Goal: Find specific page/section: Find specific page/section

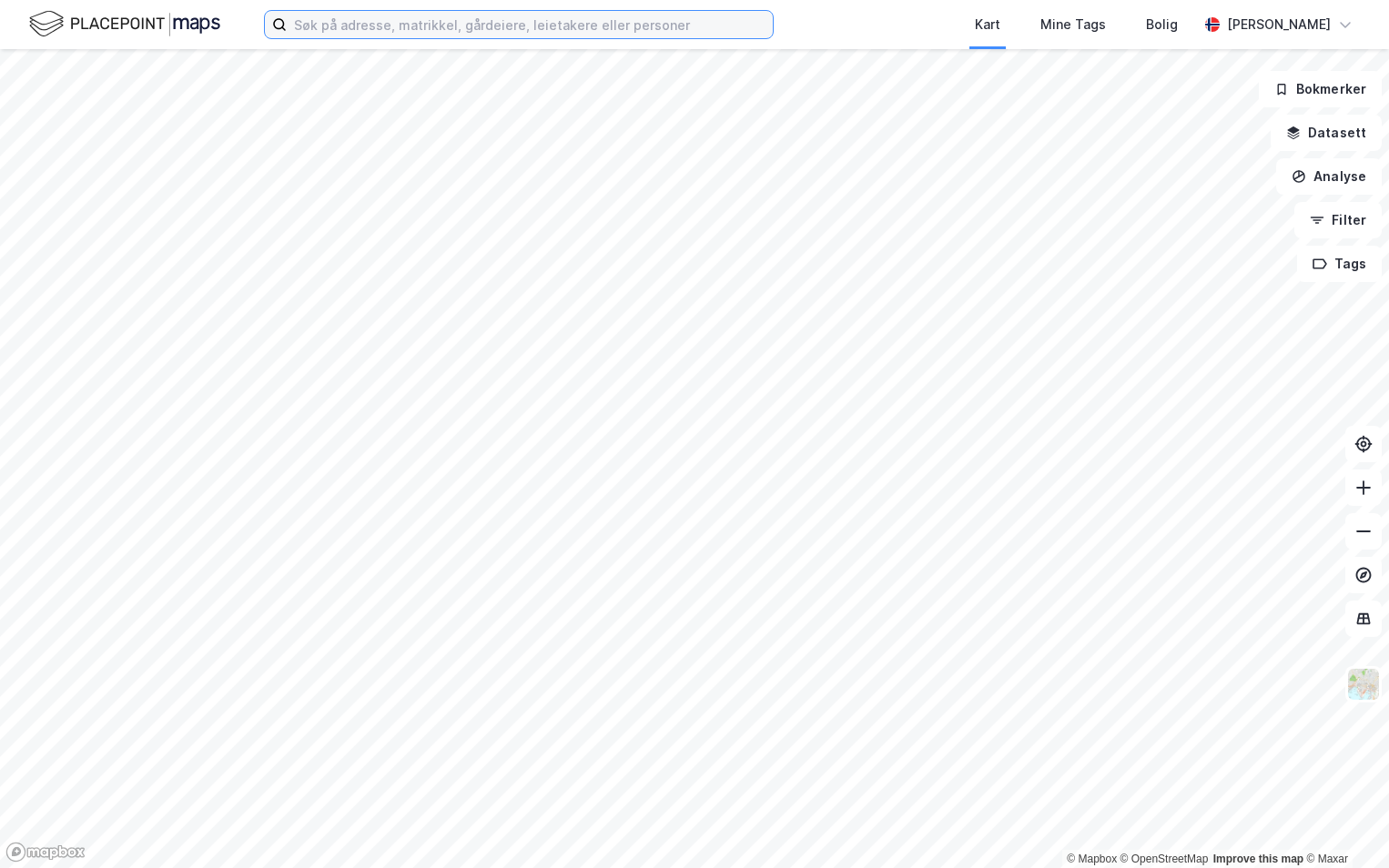
click at [441, 17] on input at bounding box center [529, 25] width 486 height 28
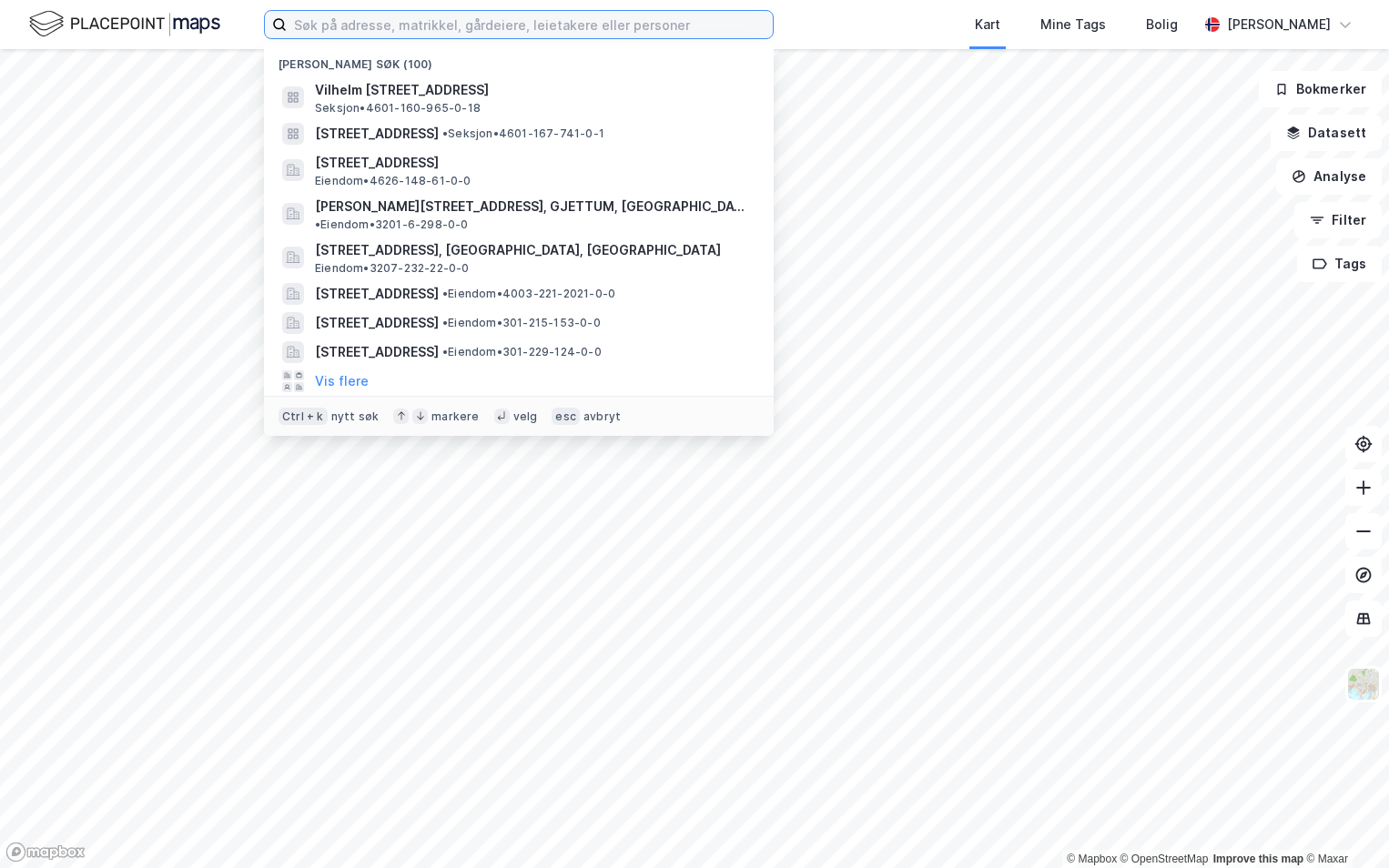
paste input "301-224/68/0/0"
type input "301-224/68/0/0"
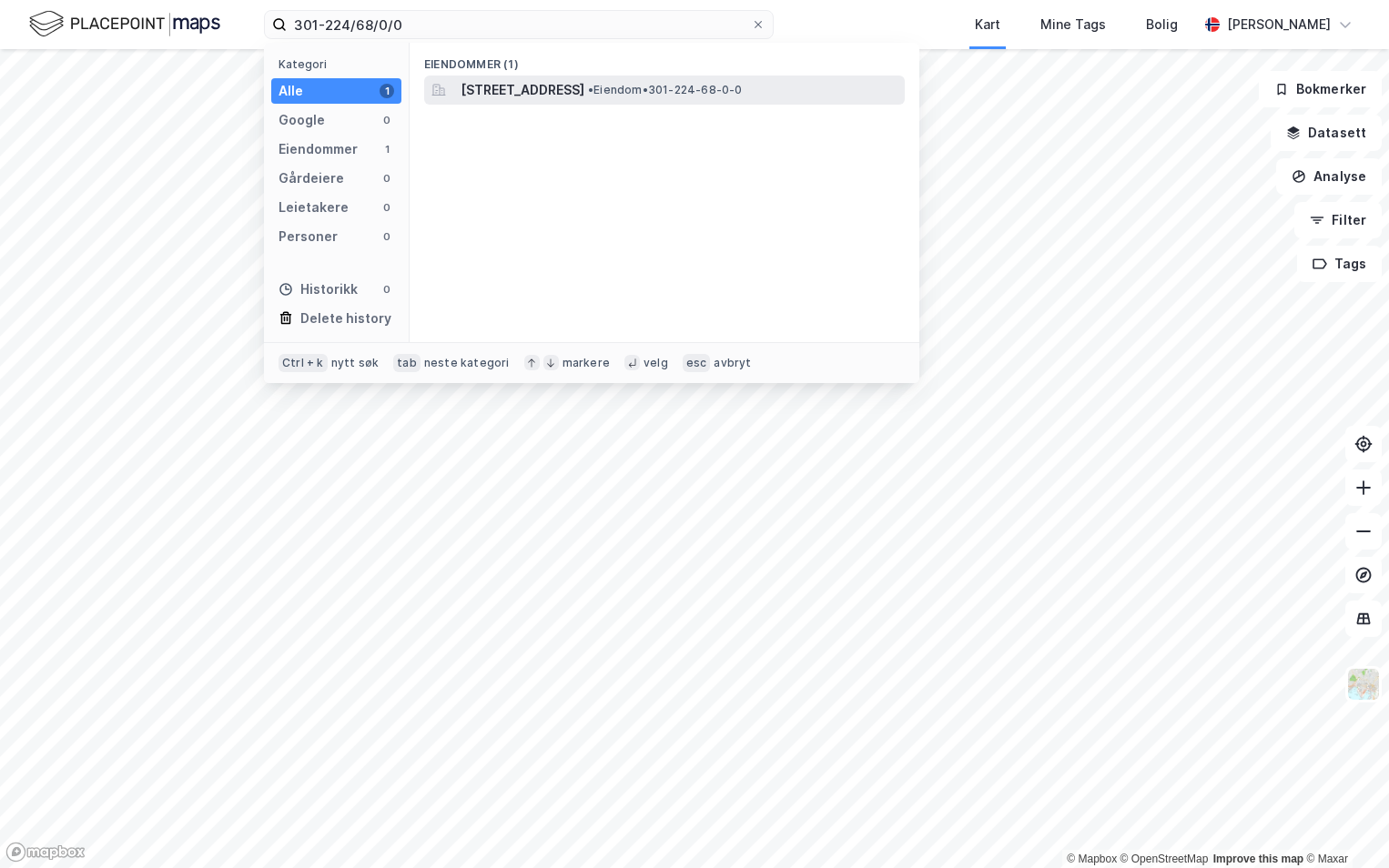
click at [585, 101] on div "[STREET_ADDRESS] • Eiendom • 301-224-68-0-0" at bounding box center [664, 90] width 480 height 29
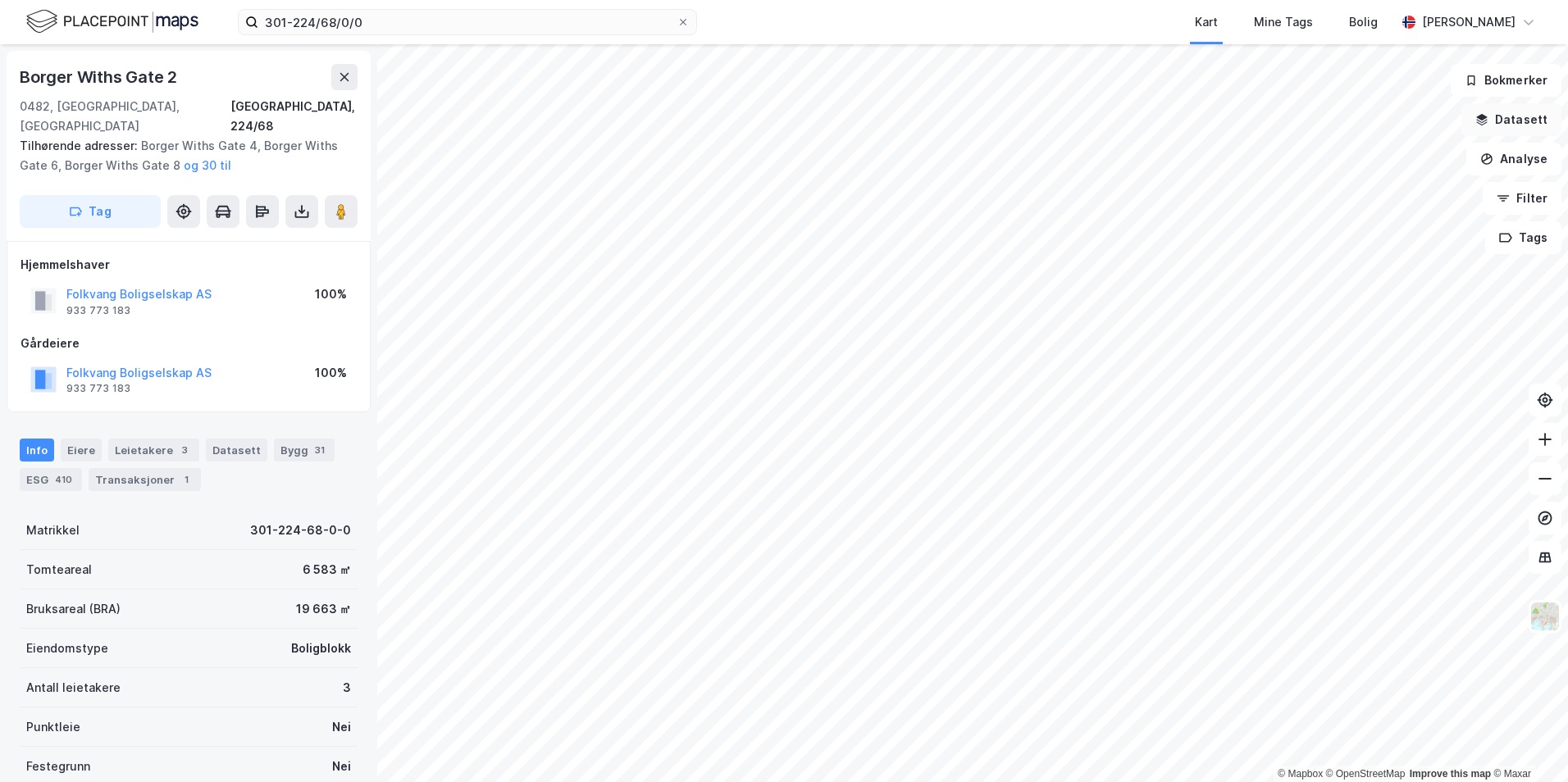
click at [1251, 115] on button "Datasett" at bounding box center [1512, 119] width 100 height 32
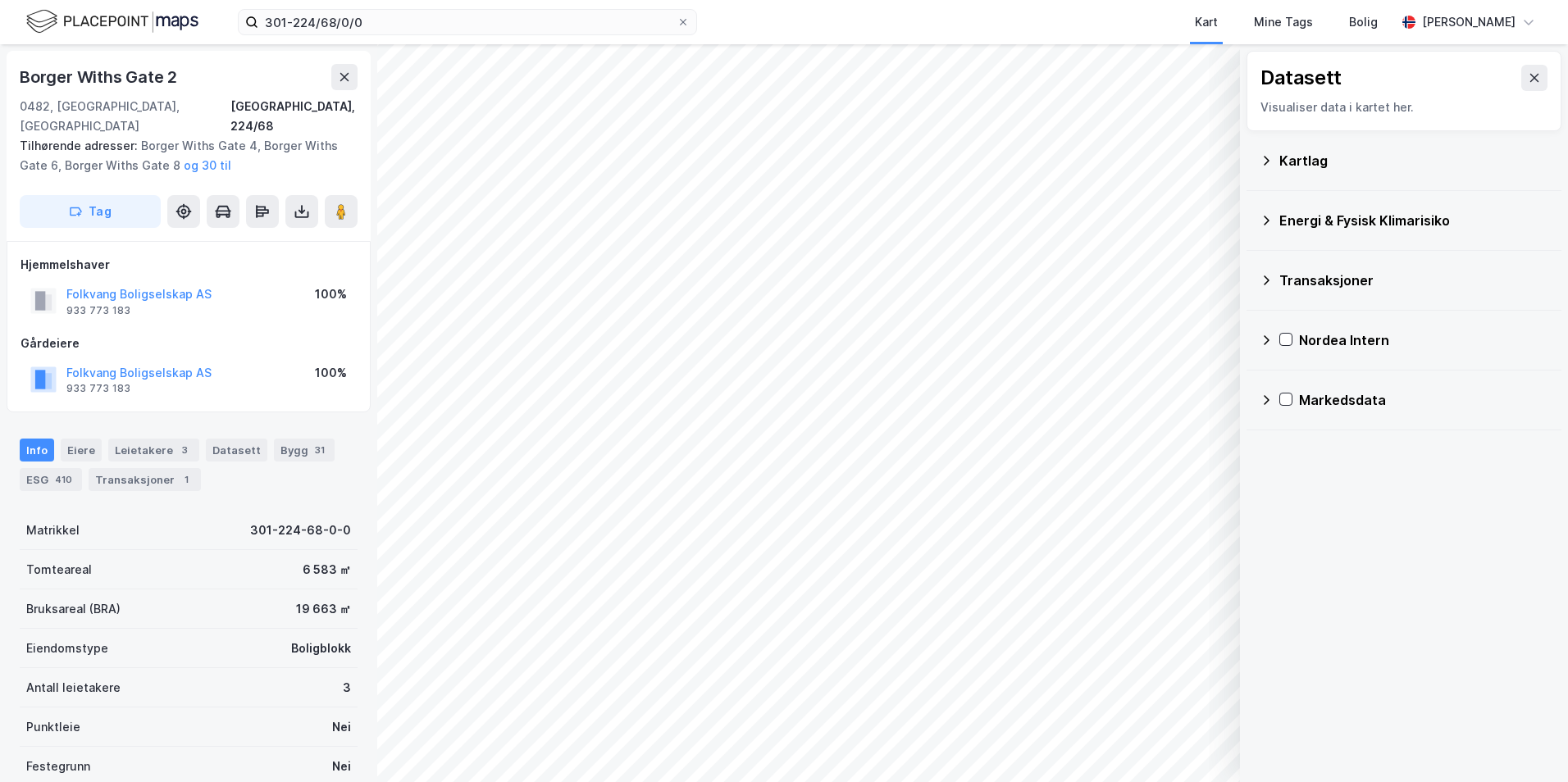
click at [1251, 155] on div "Kartlag" at bounding box center [1414, 161] width 269 height 20
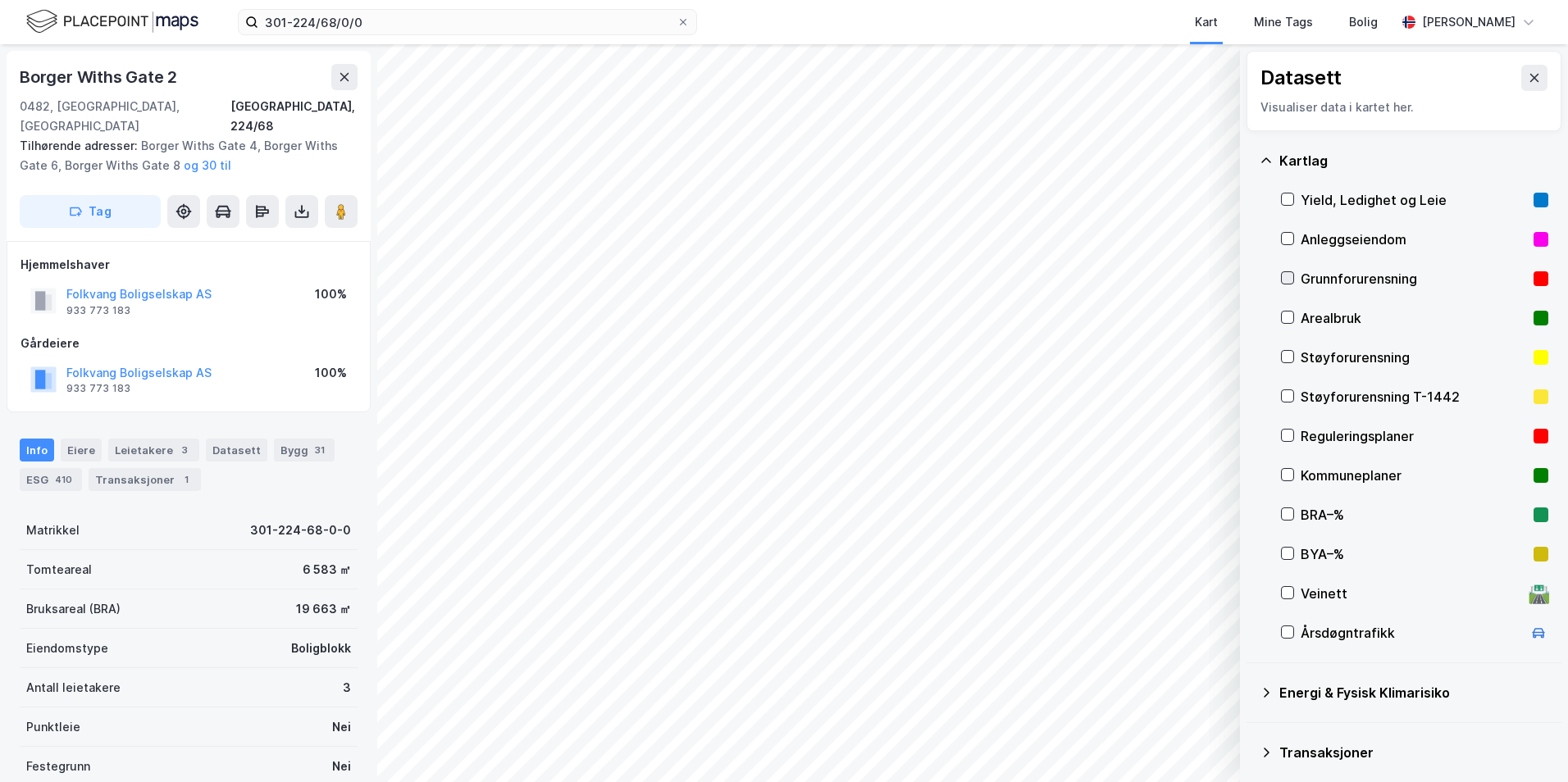
click at [1251, 276] on icon at bounding box center [1287, 278] width 12 height 12
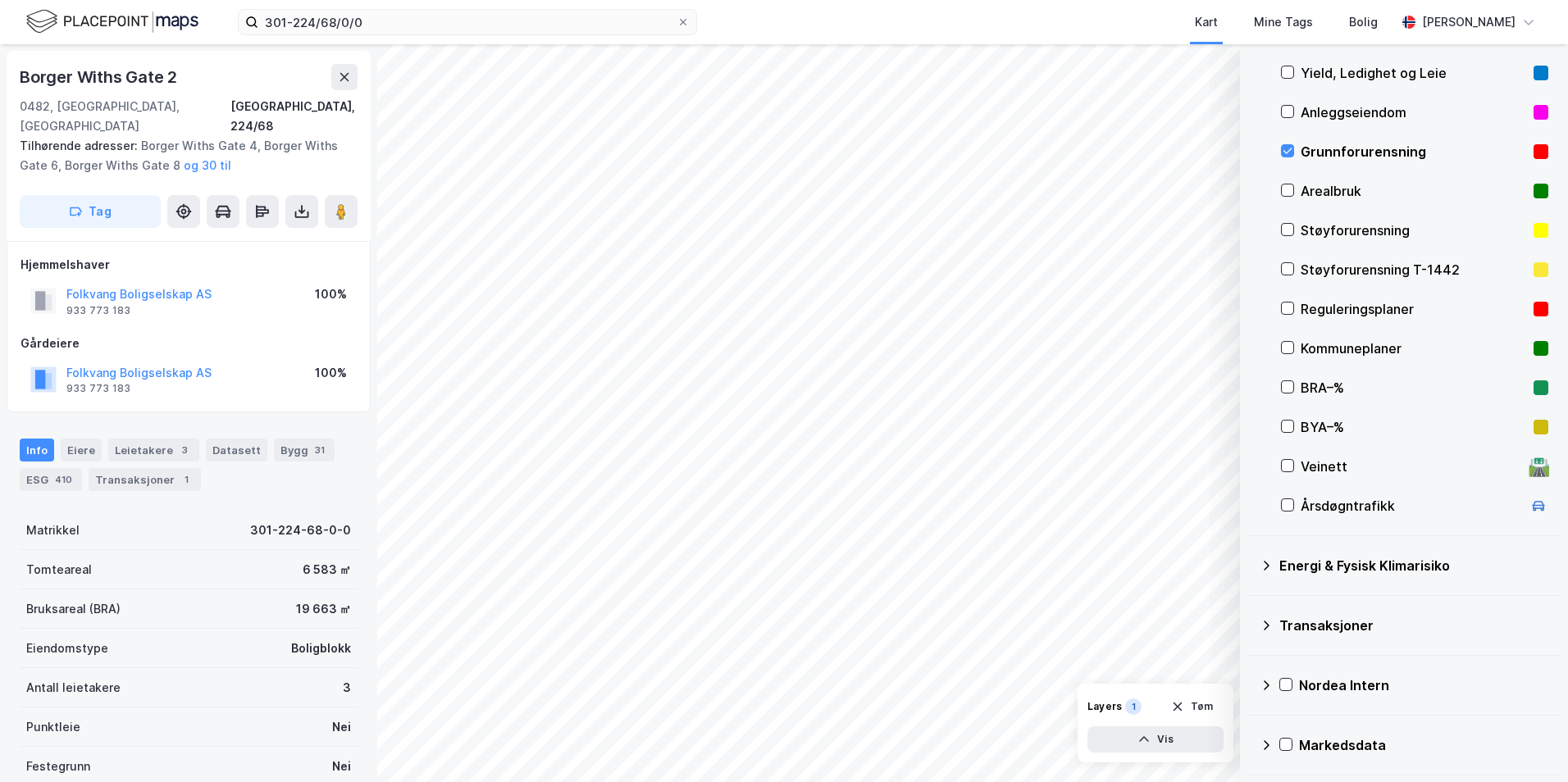
click at [1251, 560] on icon at bounding box center [1267, 565] width 13 height 13
click at [1251, 603] on icon at bounding box center [1307, 604] width 12 height 12
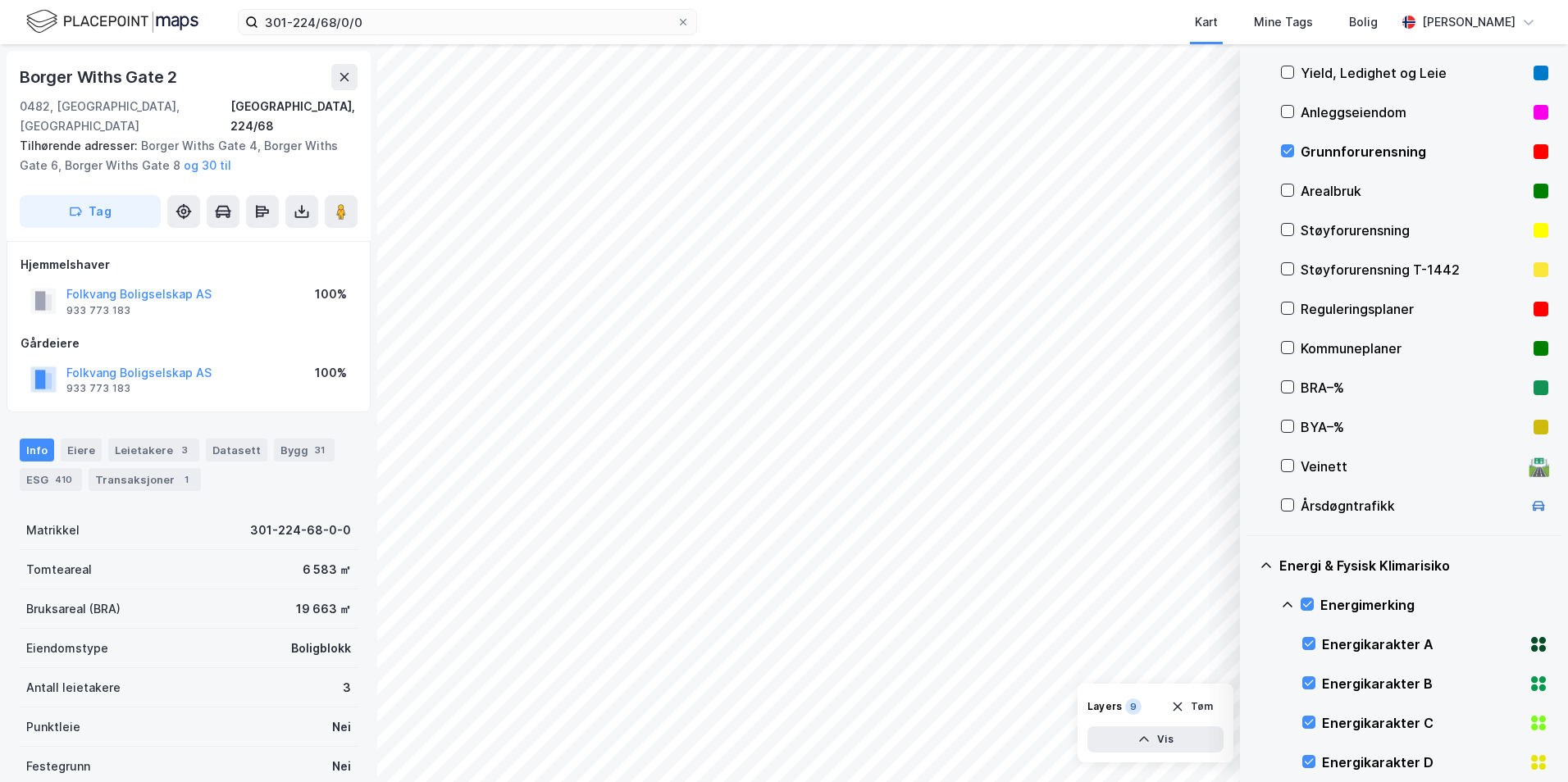
click at [1251, 605] on icon at bounding box center [1287, 605] width 13 height 13
click at [1251, 684] on icon at bounding box center [1307, 683] width 12 height 12
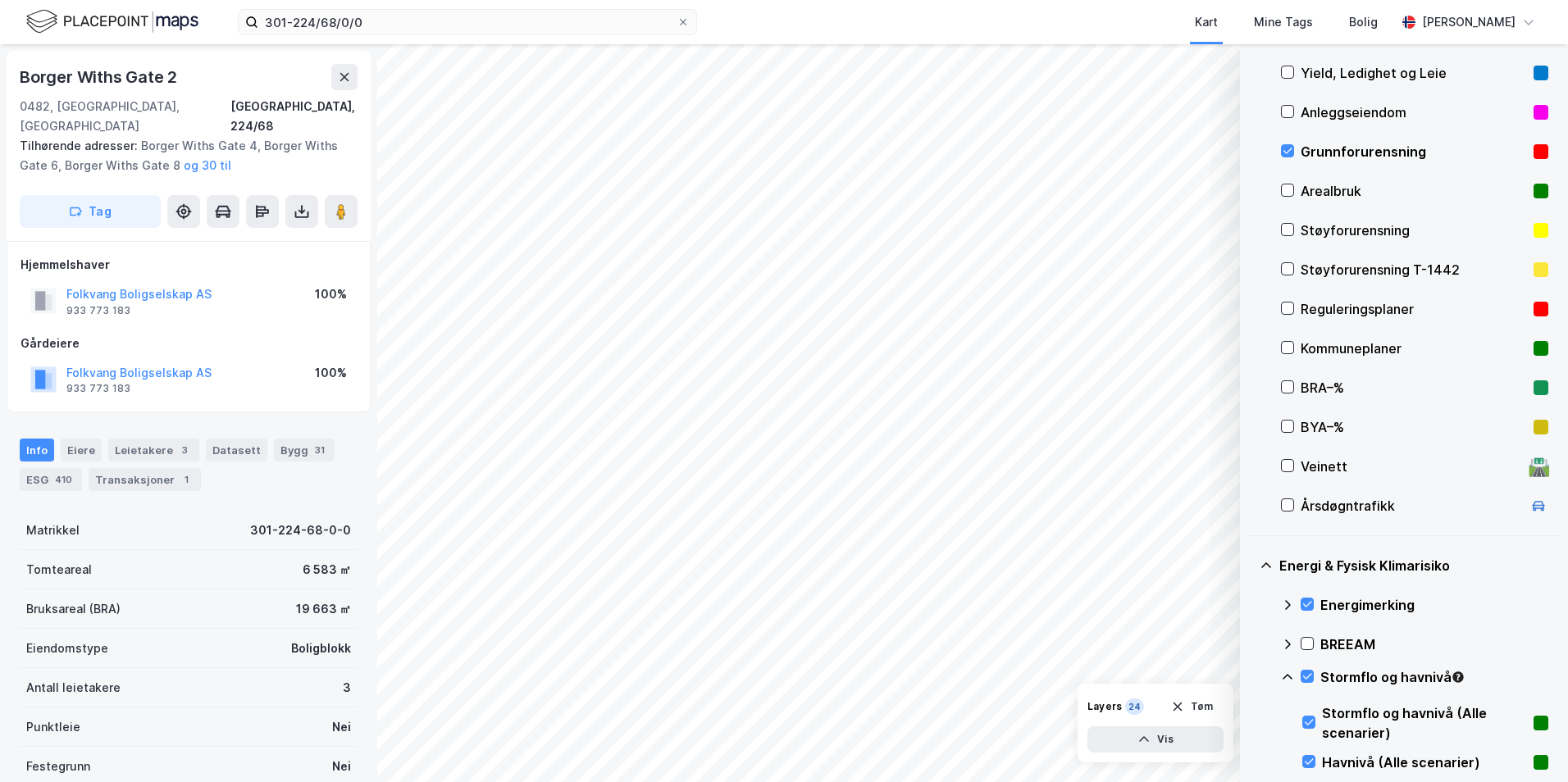
click at [1251, 678] on icon at bounding box center [1287, 677] width 10 height 6
click at [1251, 716] on icon at bounding box center [1307, 716] width 12 height 12
click at [1251, 716] on icon at bounding box center [1287, 716] width 13 height 13
click at [1251, 754] on icon at bounding box center [1307, 755] width 12 height 12
click at [1251, 754] on icon at bounding box center [1287, 756] width 13 height 13
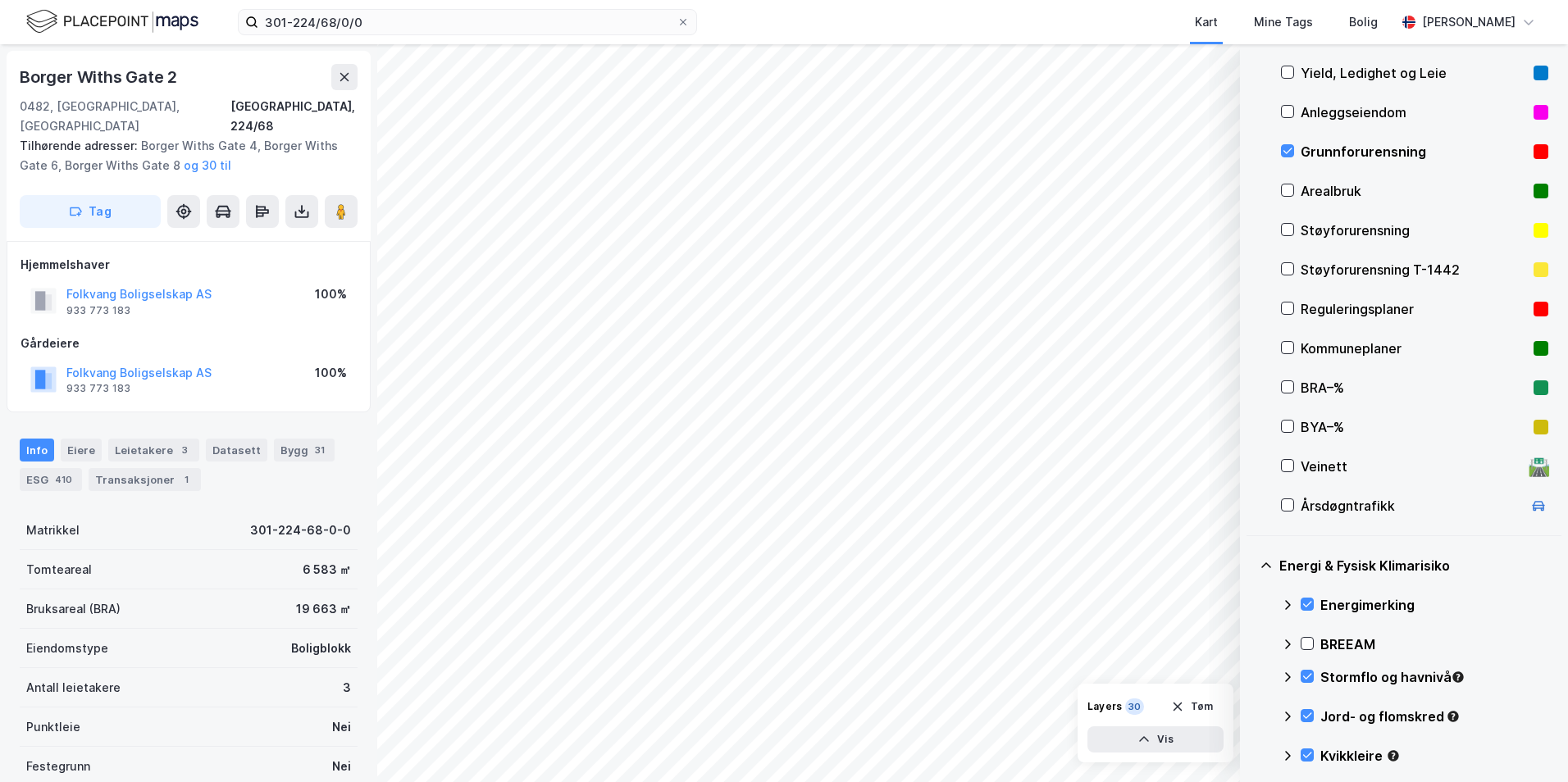
scroll to position [209, 0]
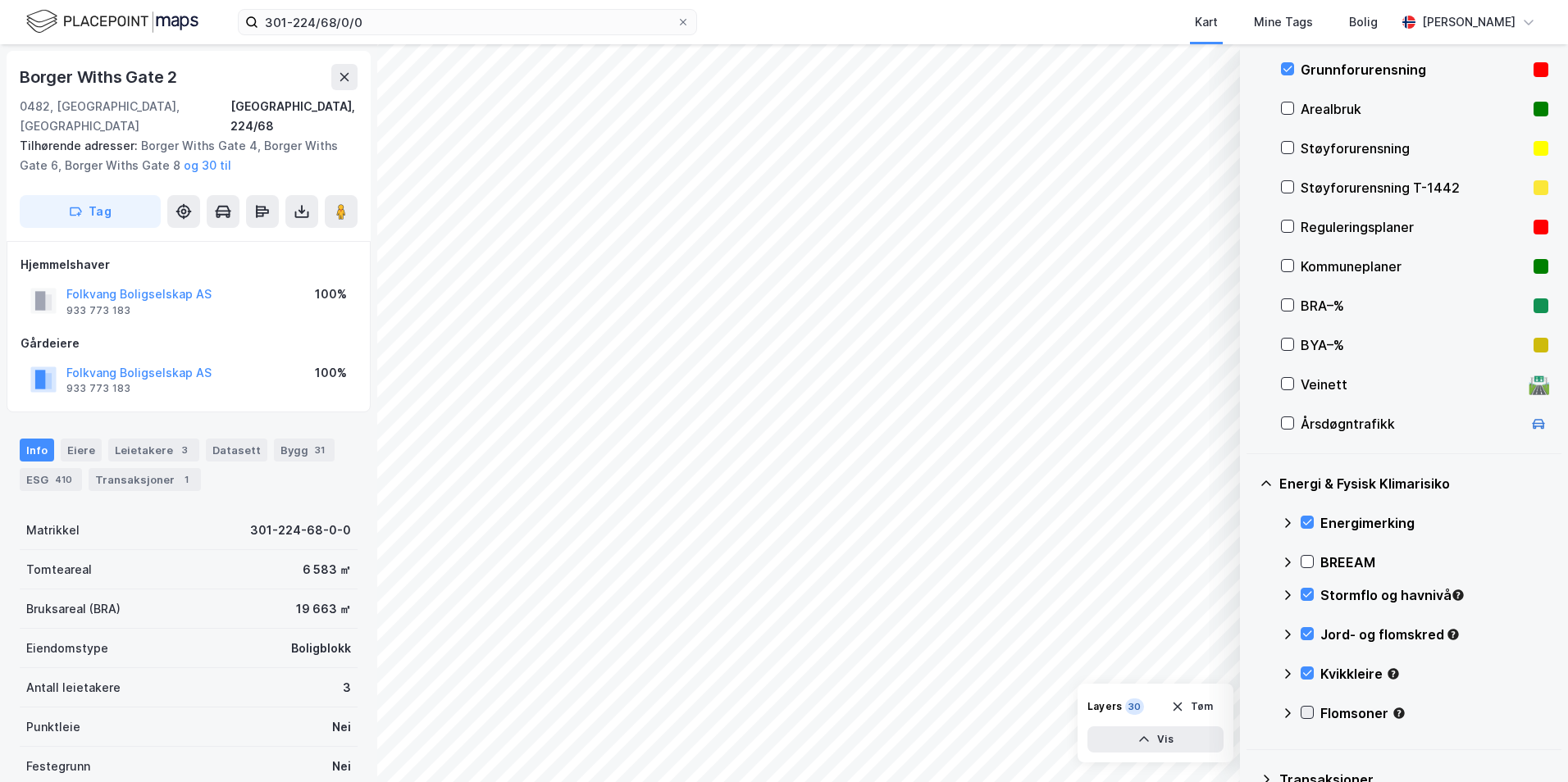
click at [1251, 711] on icon at bounding box center [1307, 712] width 12 height 12
click at [1251, 712] on icon at bounding box center [1287, 713] width 13 height 13
click at [1251, 670] on icon at bounding box center [1307, 673] width 12 height 12
click at [1251, 673] on icon at bounding box center [1287, 674] width 13 height 13
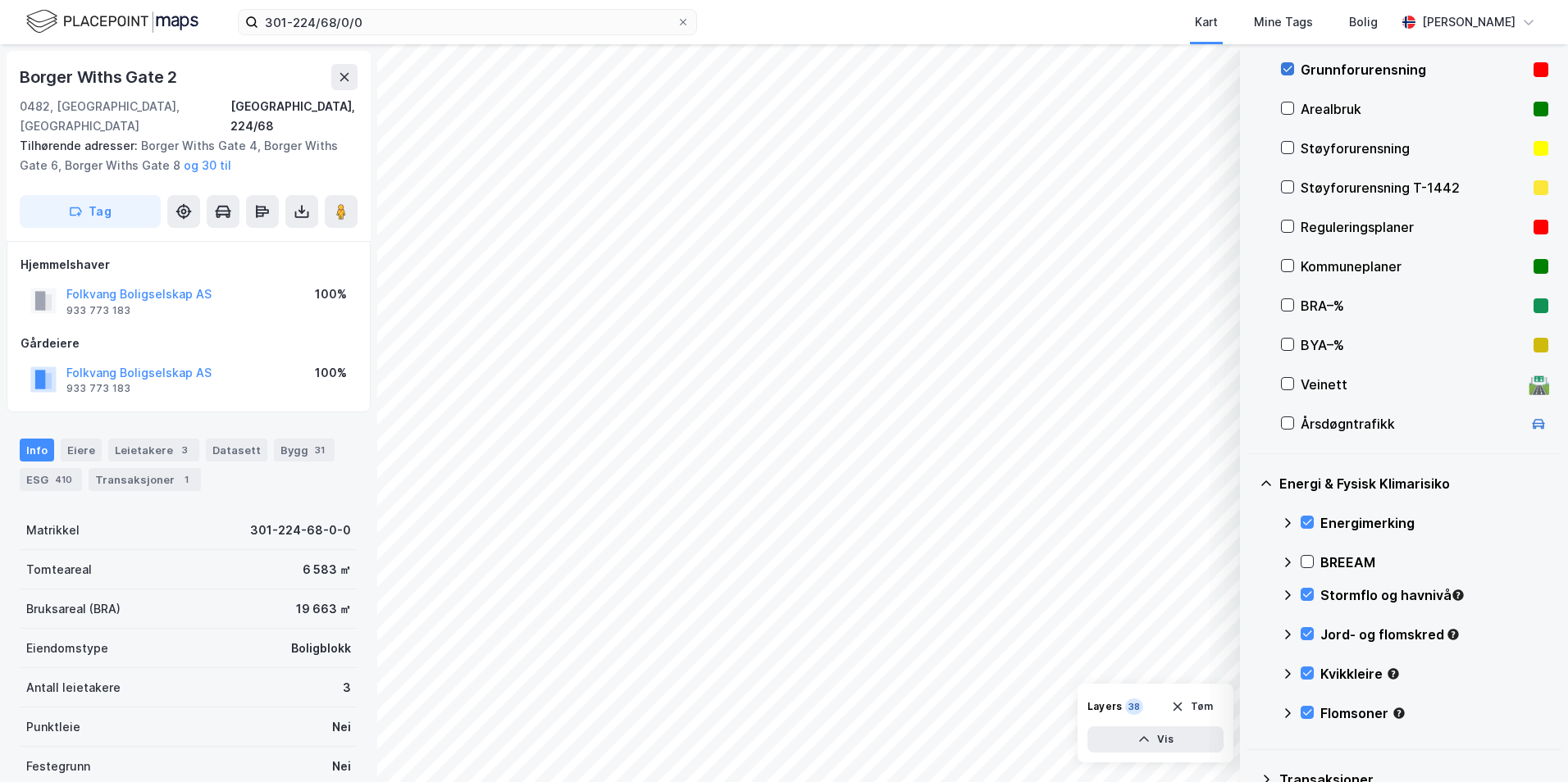
click at [1251, 69] on icon at bounding box center [1287, 69] width 9 height 6
